Goal: Transaction & Acquisition: Purchase product/service

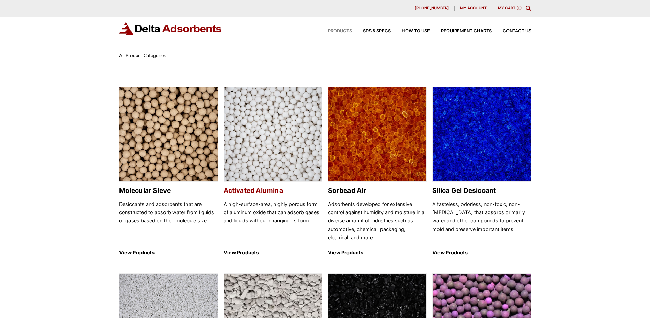
click at [255, 145] on img at bounding box center [273, 134] width 98 height 94
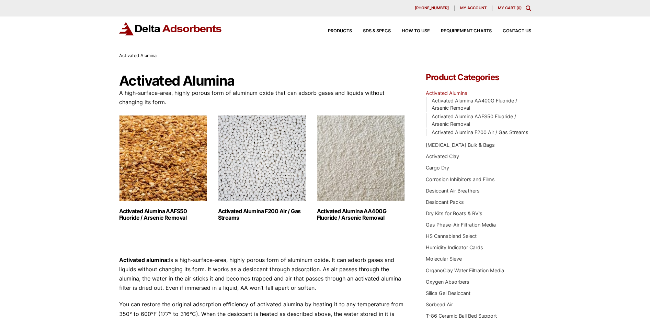
click at [258, 147] on img "Visit product category Activated Alumina F200 Air / Gas Streams" at bounding box center [262, 158] width 88 height 86
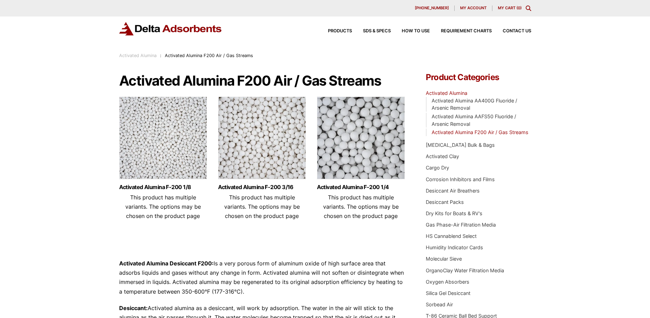
click at [293, 153] on img at bounding box center [262, 140] width 88 height 86
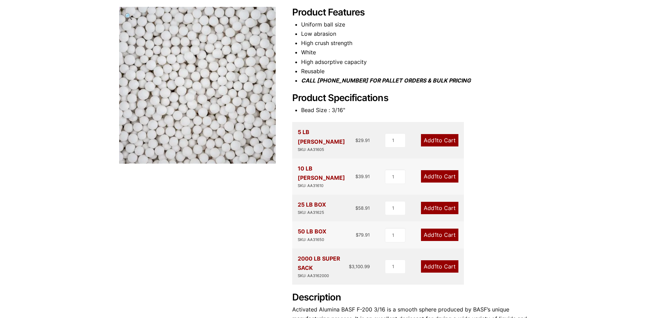
scroll to position [103, 0]
